Goal: Information Seeking & Learning: Learn about a topic

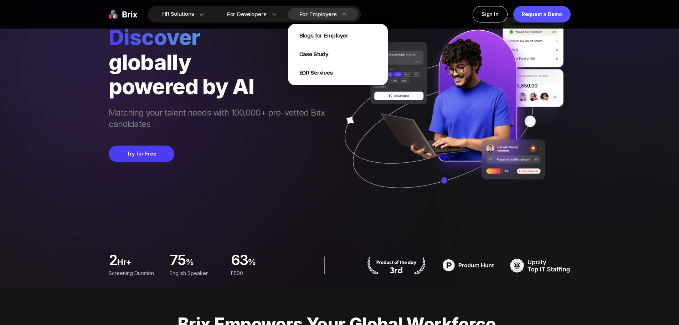
scroll to position [71, 0]
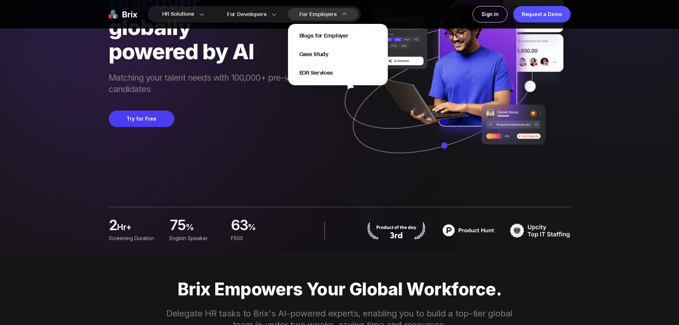
click at [324, 50] on div "Blogs for Employer Case Study EOR Services" at bounding box center [337, 54] width 77 height 44
click at [323, 53] on span "Case Study" at bounding box center [313, 55] width 29 height 8
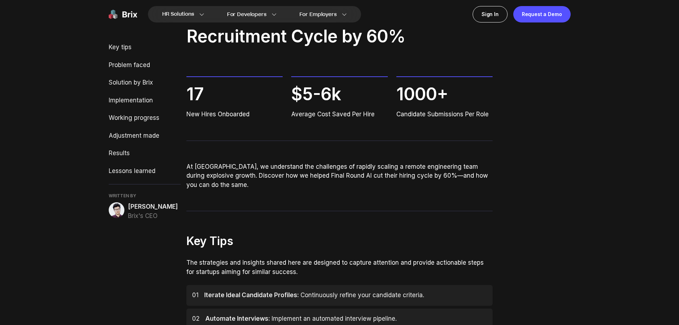
scroll to position [71, 0]
click at [129, 16] on img at bounding box center [123, 14] width 29 height 16
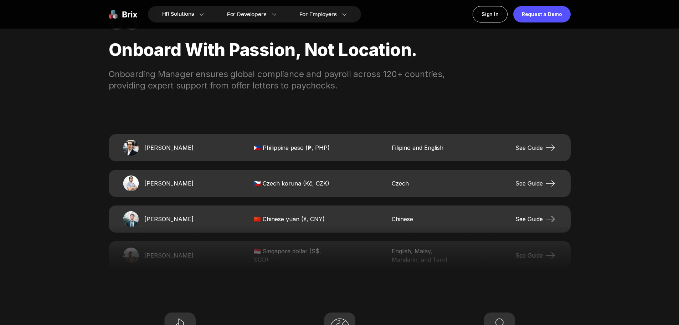
scroll to position [1532, 0]
